Goal: Check status

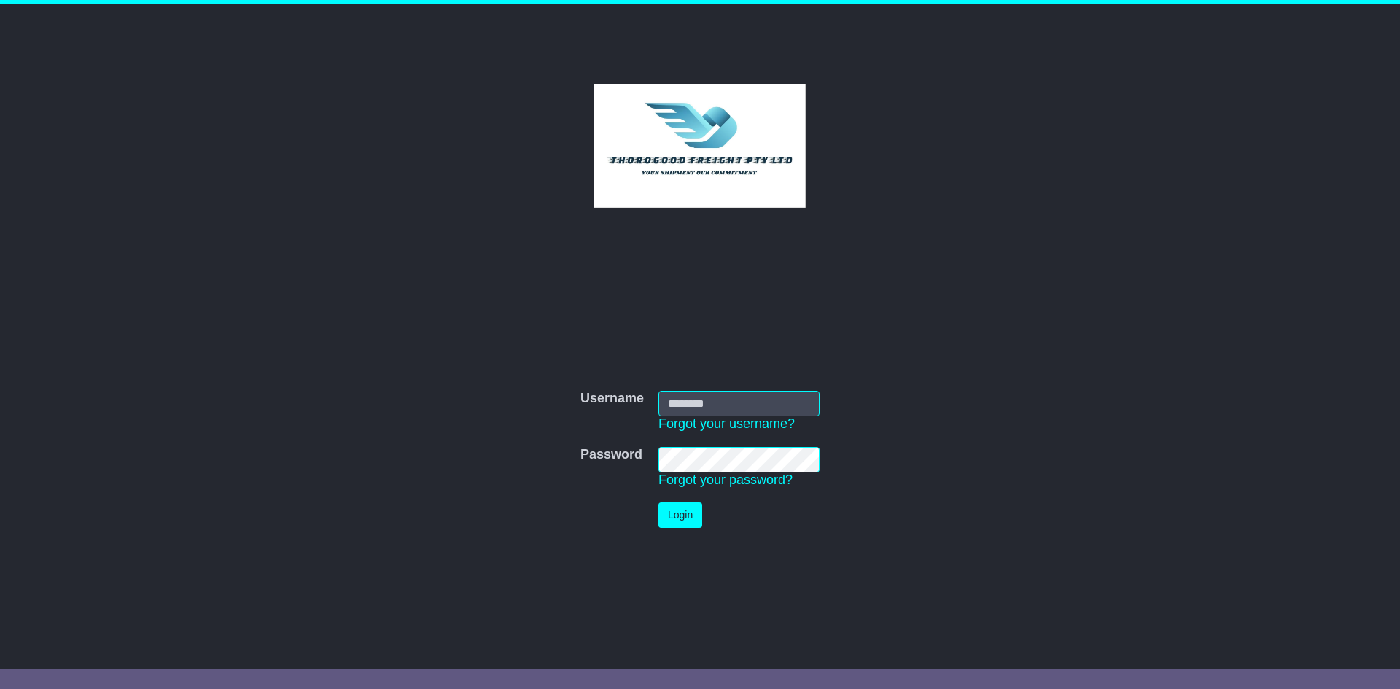
type input "*********"
click at [686, 510] on button "Login" at bounding box center [680, 515] width 44 height 26
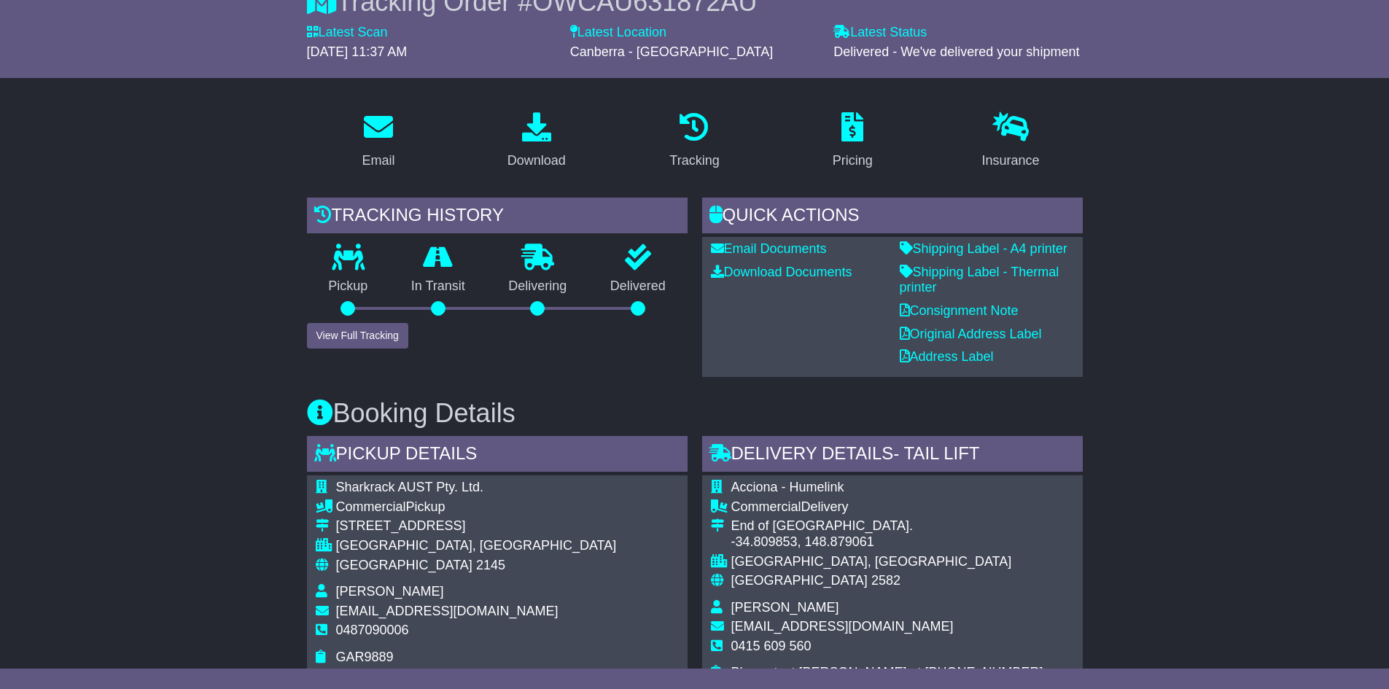
scroll to position [146, 0]
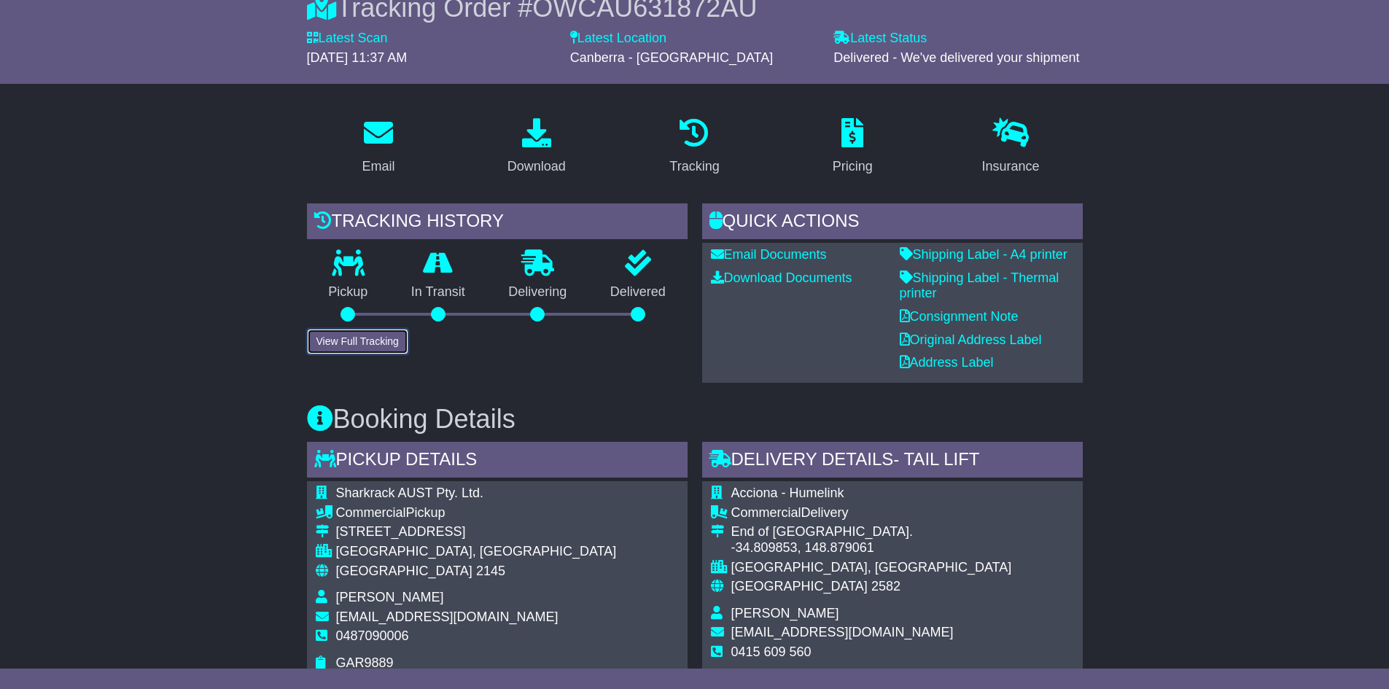
click at [369, 341] on button "View Full Tracking" at bounding box center [357, 342] width 101 height 26
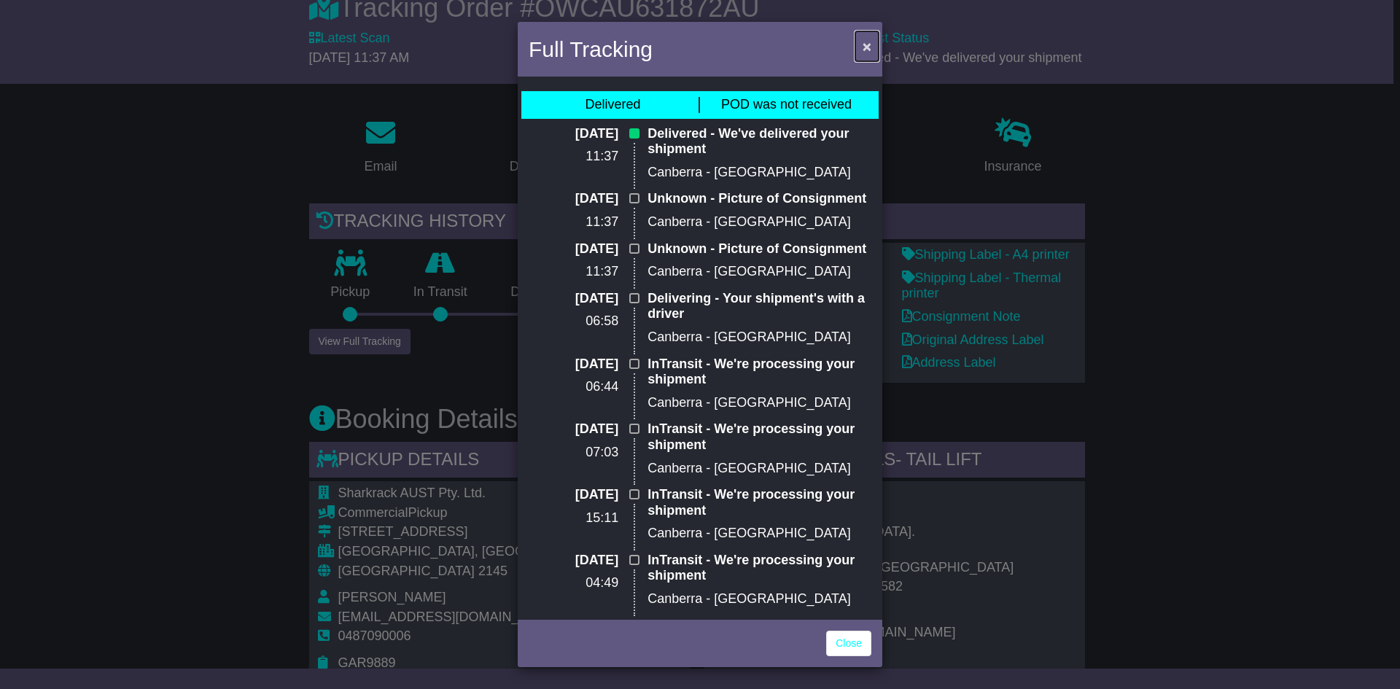
click at [863, 43] on span "×" at bounding box center [867, 46] width 9 height 17
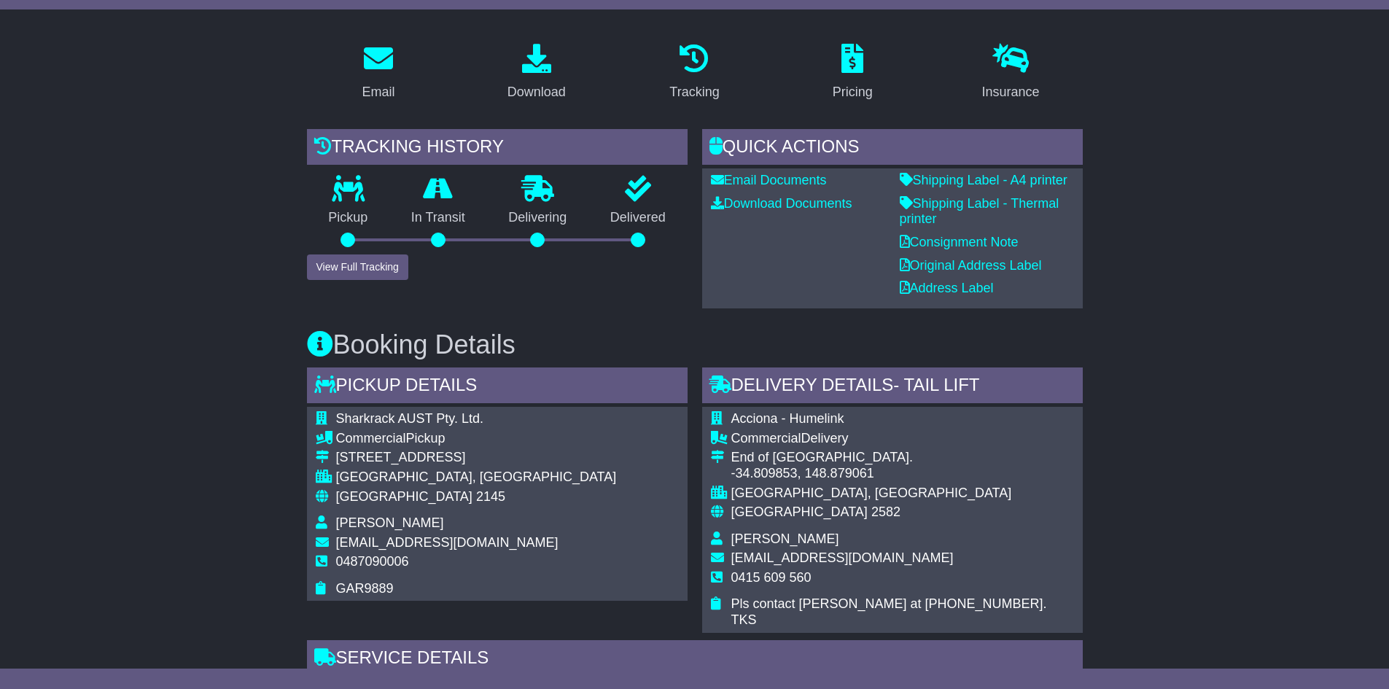
scroll to position [219, 0]
click at [346, 271] on button "View Full Tracking" at bounding box center [357, 269] width 101 height 26
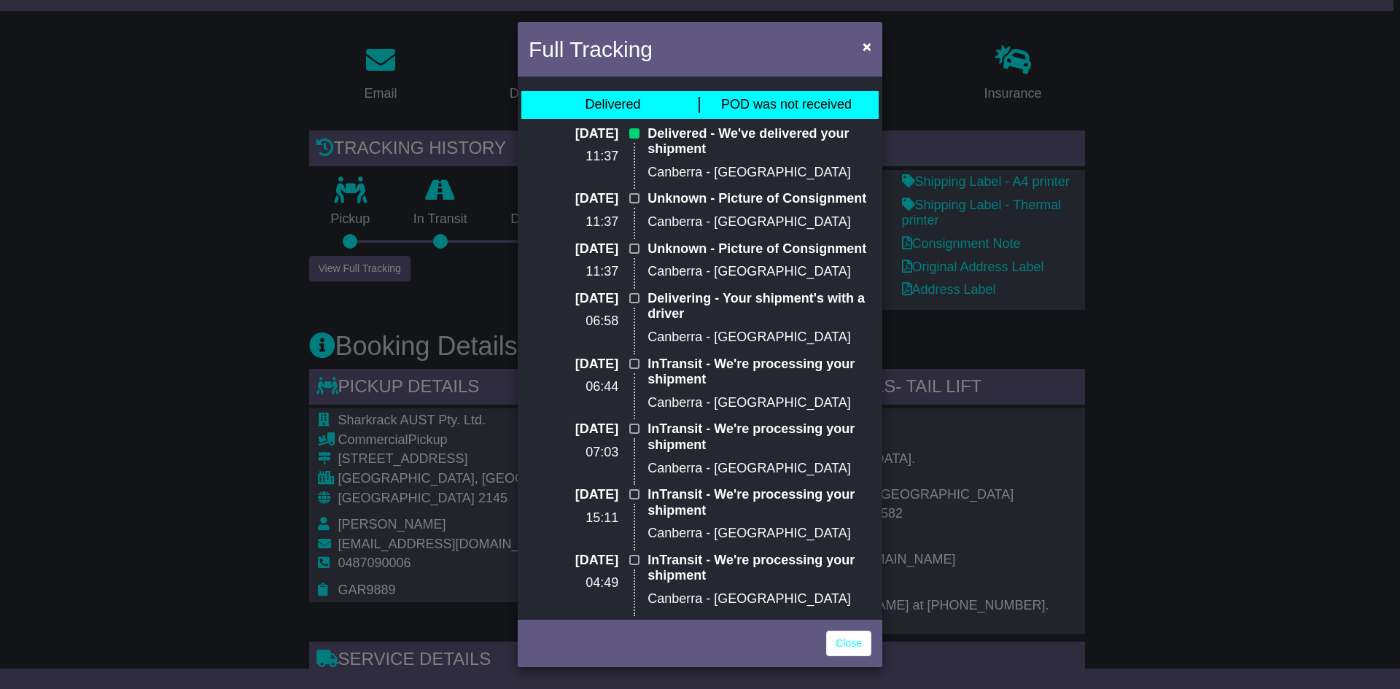
click at [1105, 361] on div "Full Tracking × Delivered POD was not received [DATE] 11:37 Delivered - We've d…" at bounding box center [700, 344] width 1400 height 689
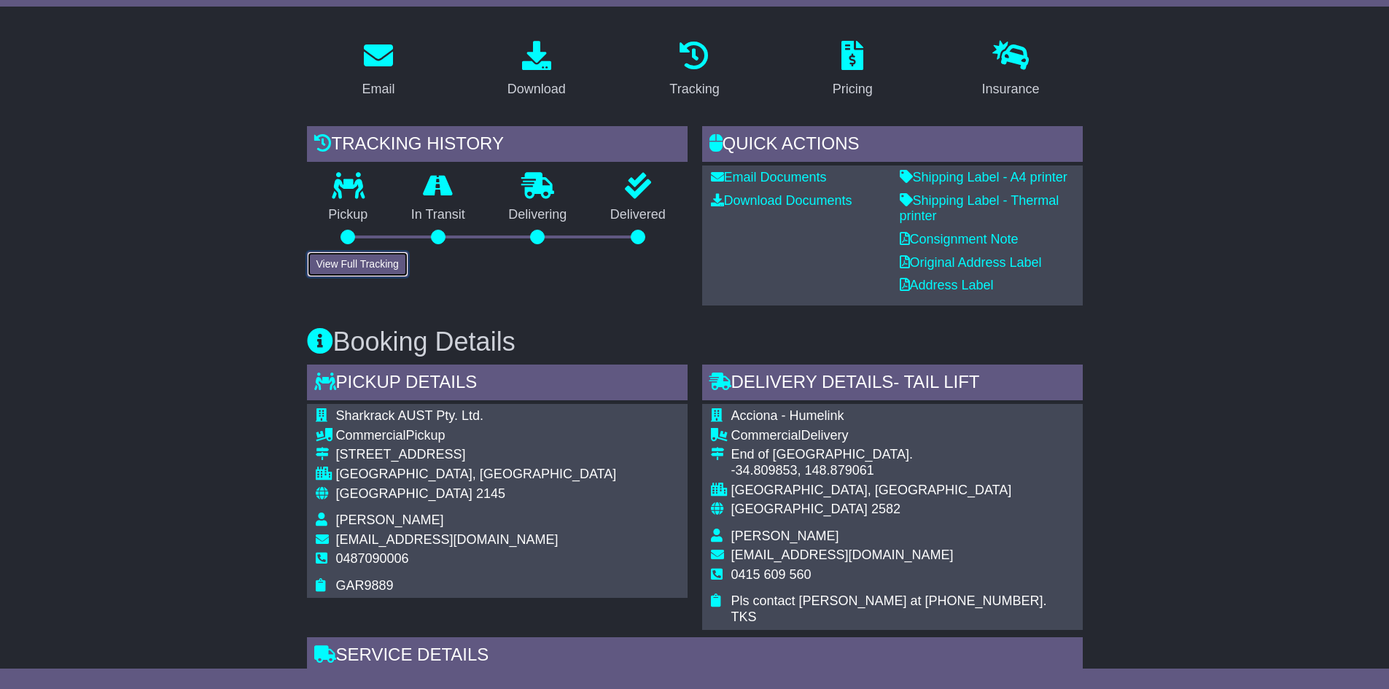
scroll to position [199, 0]
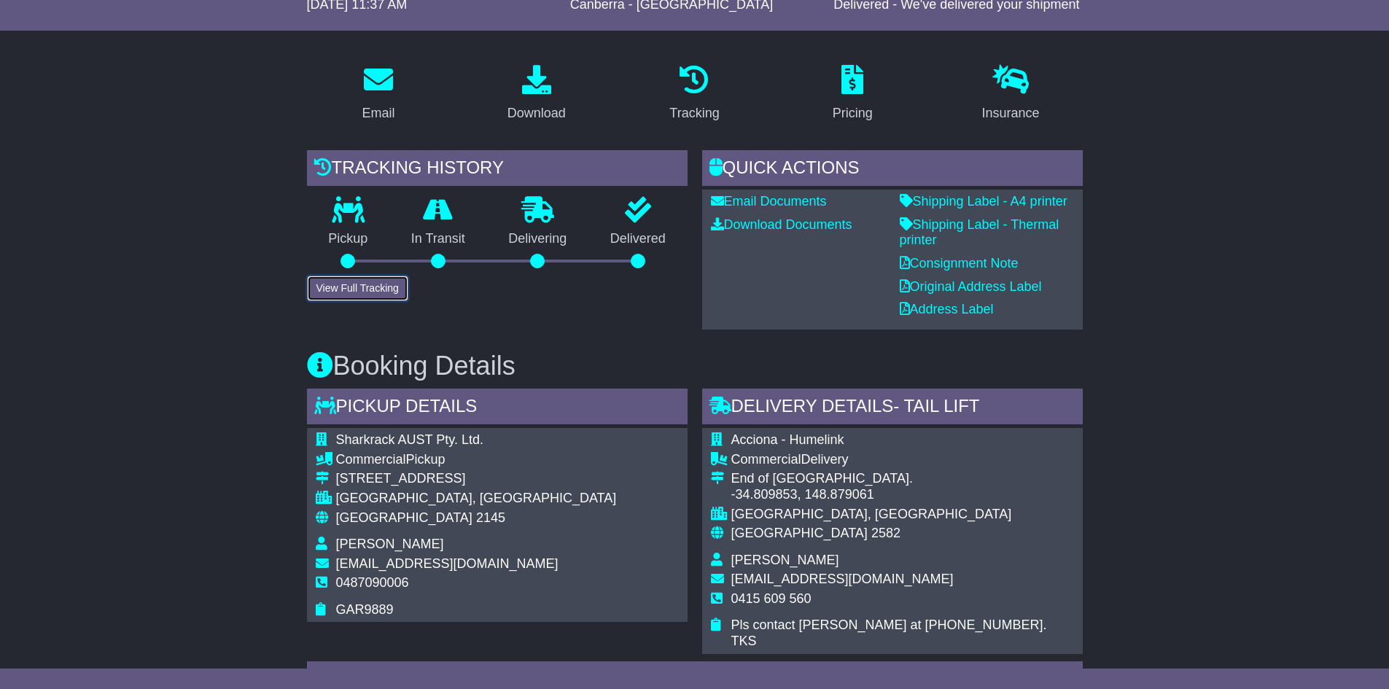
click at [356, 285] on button "View Full Tracking" at bounding box center [357, 289] width 101 height 26
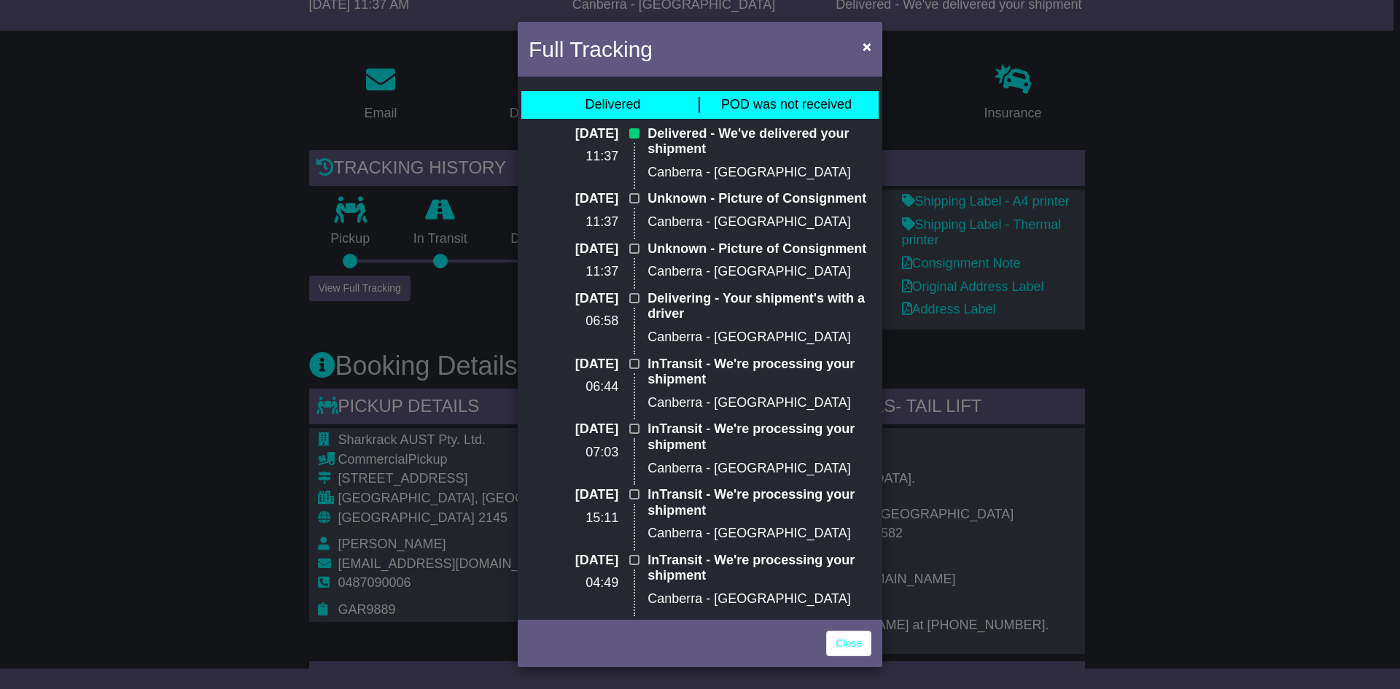
click at [1130, 458] on div "Full Tracking × Delivered POD was not received [DATE] 11:37 Delivered - We've d…" at bounding box center [700, 344] width 1400 height 689
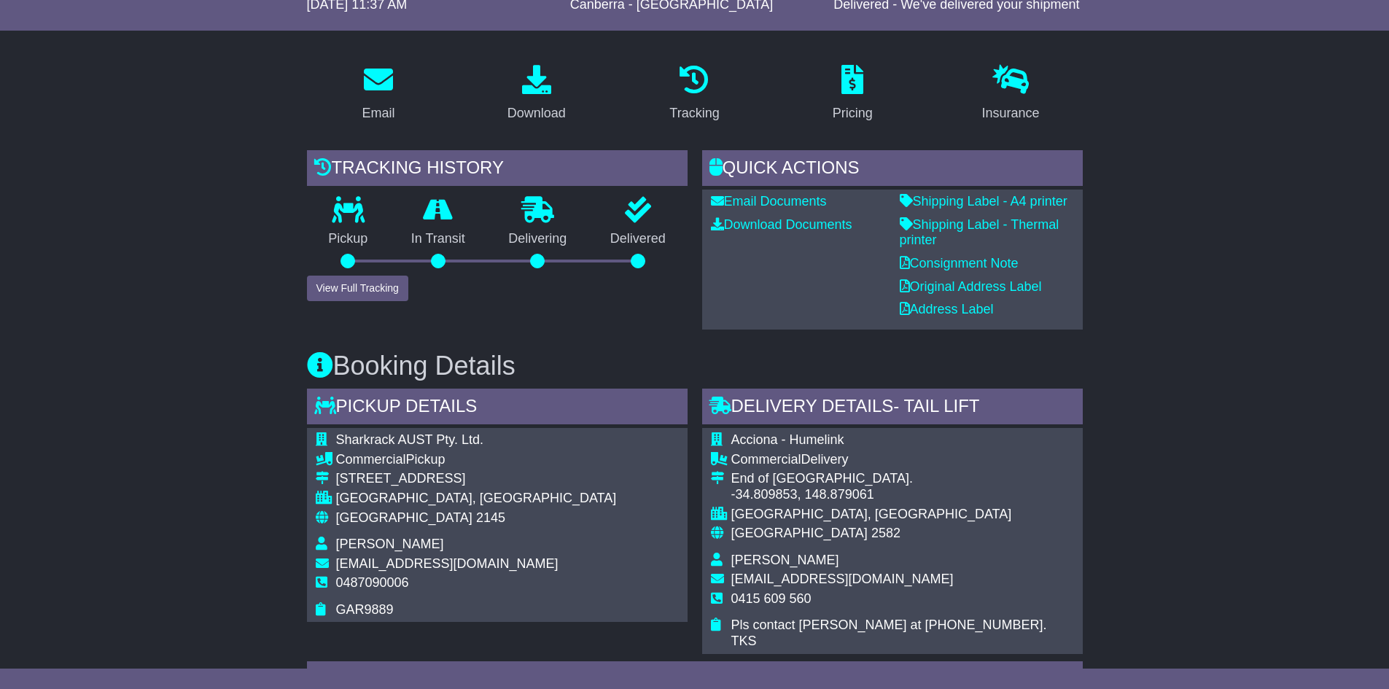
click at [1244, 503] on div "Email Download Tracking Pricing Insurance" at bounding box center [694, 693] width 1389 height 1280
click at [597, 351] on h3 "Booking Details" at bounding box center [695, 365] width 776 height 29
